Goal: Task Accomplishment & Management: Complete application form

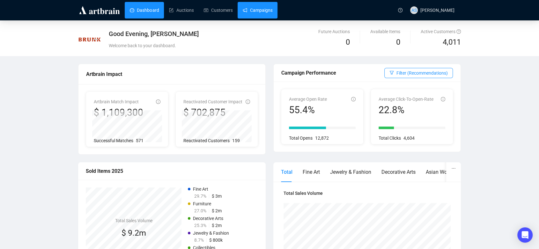
click at [264, 11] on link "Campaigns" at bounding box center [258, 10] width 30 height 17
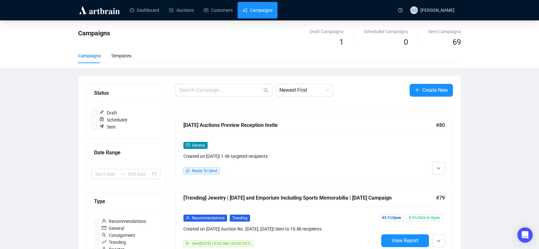
drag, startPoint x: 437, startPoint y: 171, endPoint x: 439, endPoint y: 181, distance: 10.5
click at [439, 181] on img at bounding box center [439, 181] width 5 height 5
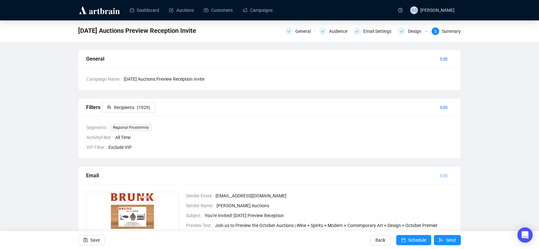
click at [442, 177] on span "Edit" at bounding box center [444, 175] width 8 height 7
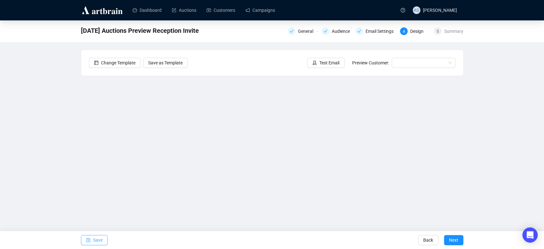
click at [94, 243] on span "Save" at bounding box center [98, 240] width 10 height 18
click at [94, 241] on span "Save" at bounding box center [98, 240] width 10 height 18
click at [96, 242] on span "Save" at bounding box center [98, 240] width 10 height 18
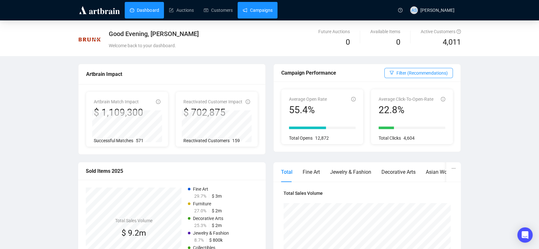
click at [263, 14] on link "Campaigns" at bounding box center [258, 10] width 30 height 17
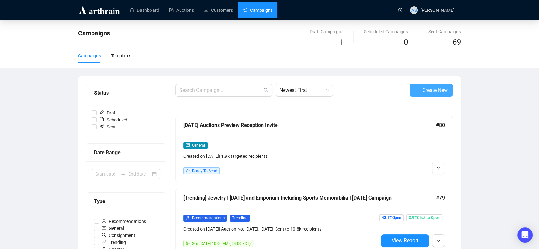
click at [420, 91] on button "Create New" at bounding box center [430, 90] width 43 height 13
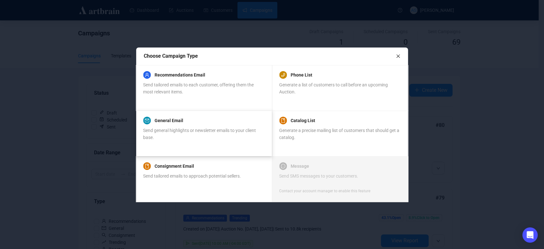
click at [222, 143] on div "General Email Send general highlights or newsletter emails to your client base." at bounding box center [203, 133] width 121 height 31
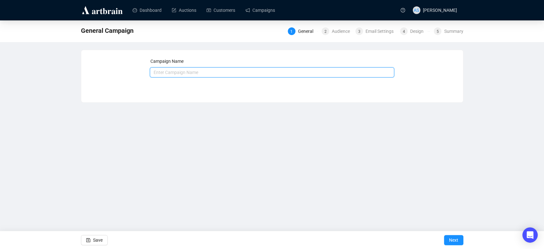
click at [217, 75] on input "text" at bounding box center [272, 72] width 245 height 10
type input "[DATE]-[DATE] Our Premier Autumn Auction"
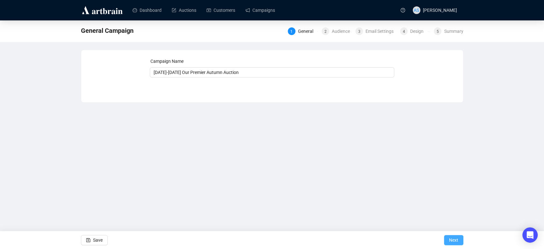
click at [457, 239] on span "Next" at bounding box center [453, 240] width 9 height 18
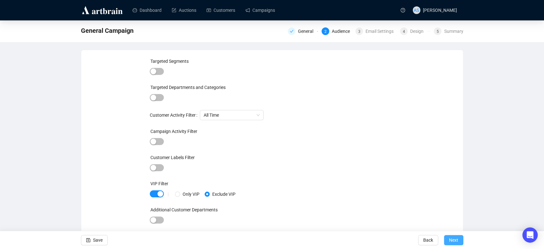
click at [451, 238] on span "Next" at bounding box center [453, 240] width 9 height 18
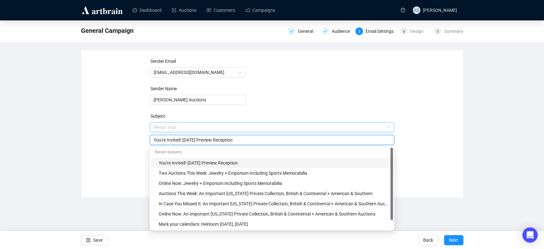
drag, startPoint x: 274, startPoint y: 129, endPoint x: 154, endPoint y: 125, distance: 120.0
click at [154, 125] on span "Merge Tags You're Invited! [DATE] Preview Reception" at bounding box center [272, 134] width 245 height 18
click at [198, 142] on input "Online Now:" at bounding box center [272, 139] width 237 height 7
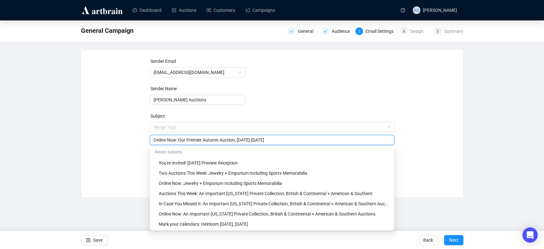
type input "Online Now: Our Premier Autumn Auction, [DATE]-[DATE]"
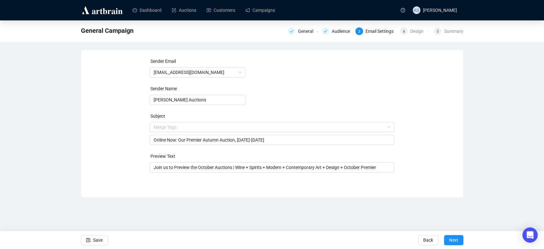
click at [117, 149] on div "Sender Email [EMAIL_ADDRESS][DOMAIN_NAME] Sender Name [PERSON_NAME] Auctions Su…" at bounding box center [272, 119] width 367 height 122
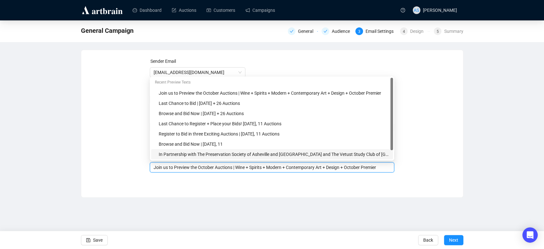
drag, startPoint x: 156, startPoint y: 169, endPoint x: 429, endPoint y: 149, distance: 273.7
click at [429, 149] on div "Sender Email [EMAIL_ADDRESS][DOMAIN_NAME] Sender Name [PERSON_NAME] Auctions Su…" at bounding box center [272, 119] width 367 height 122
type input "J"
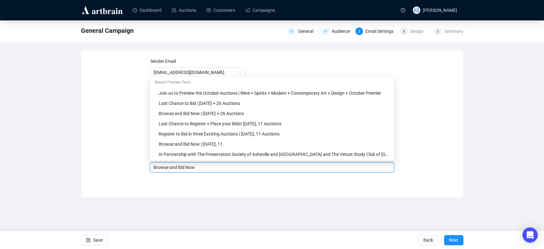
click at [154, 169] on input "Browse and Bid Now" at bounding box center [272, 167] width 237 height 7
click at [186, 168] on input "Register, Browse and Bid Now" at bounding box center [272, 167] width 237 height 7
click at [225, 169] on input "Register, Browse, and Bid Now" at bounding box center [272, 167] width 237 height 7
type input "Register, Browse, and Bid Now in this Exciting Auction"
click at [236, 192] on div "Sender Email [EMAIL_ADDRESS][DOMAIN_NAME] Sender Name [PERSON_NAME] Auctions Su…" at bounding box center [272, 124] width 383 height 148
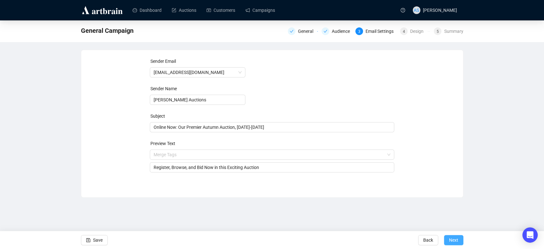
click at [454, 239] on span "Next" at bounding box center [453, 240] width 9 height 18
